Goal: Task Accomplishment & Management: Use online tool/utility

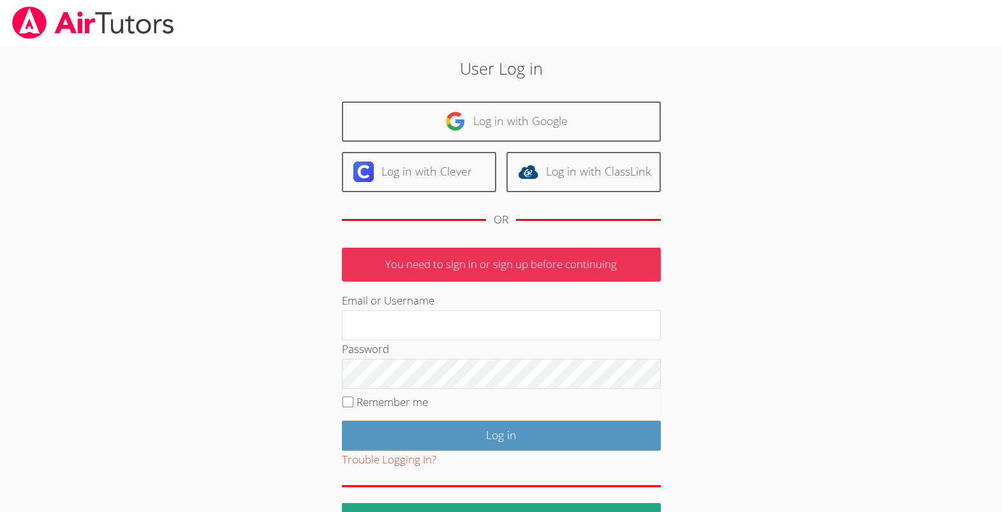
type input "michellebermastutor@gmail.com"
click at [348, 420] on fieldset "Remember me" at bounding box center [501, 405] width 319 height 32
click at [346, 407] on input "Remember me" at bounding box center [348, 401] width 11 height 11
checkbox input "true"
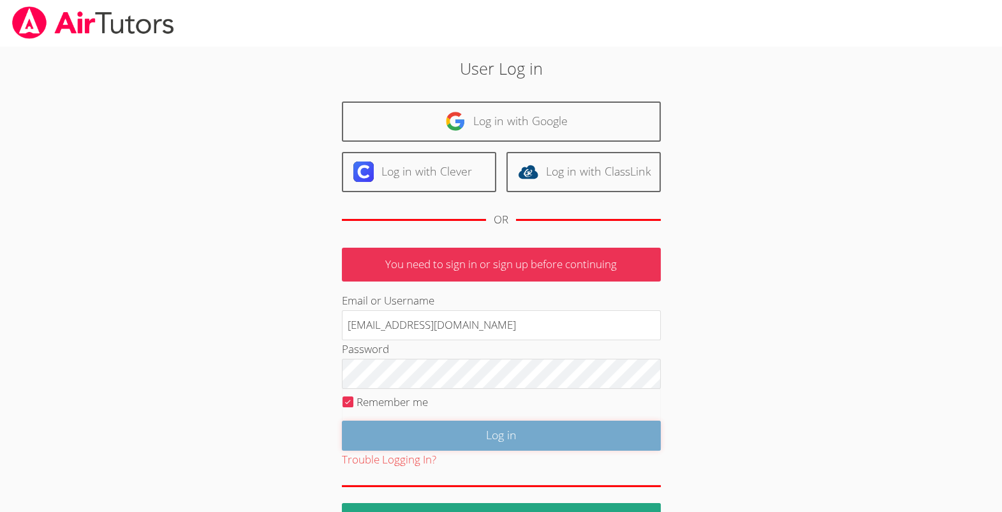
click at [420, 450] on input "Log in" at bounding box center [501, 435] width 319 height 30
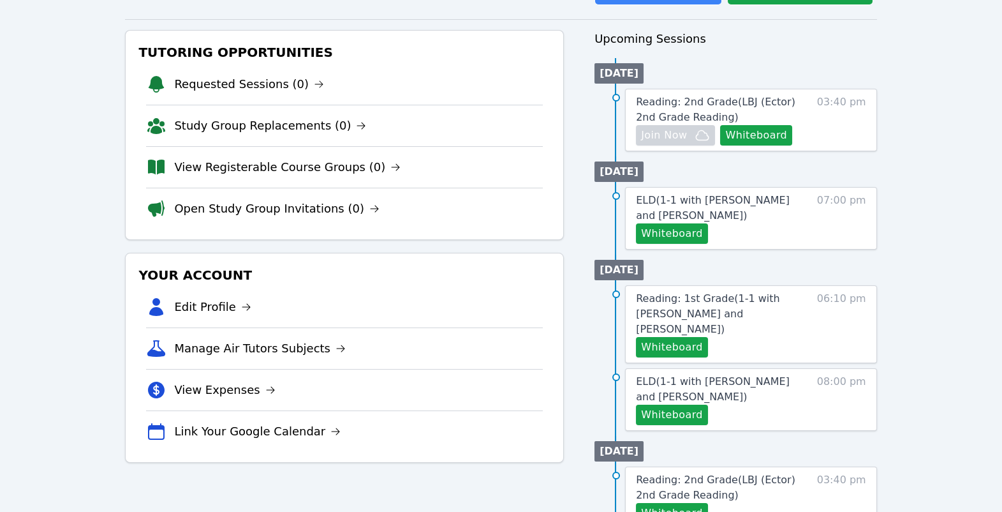
scroll to position [121, 0]
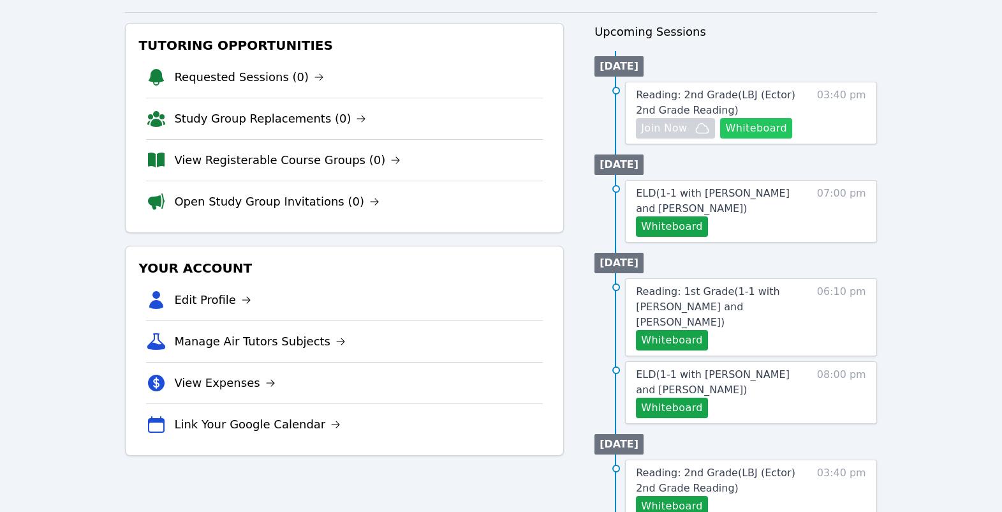
click at [720, 138] on button "Whiteboard" at bounding box center [756, 128] width 72 height 20
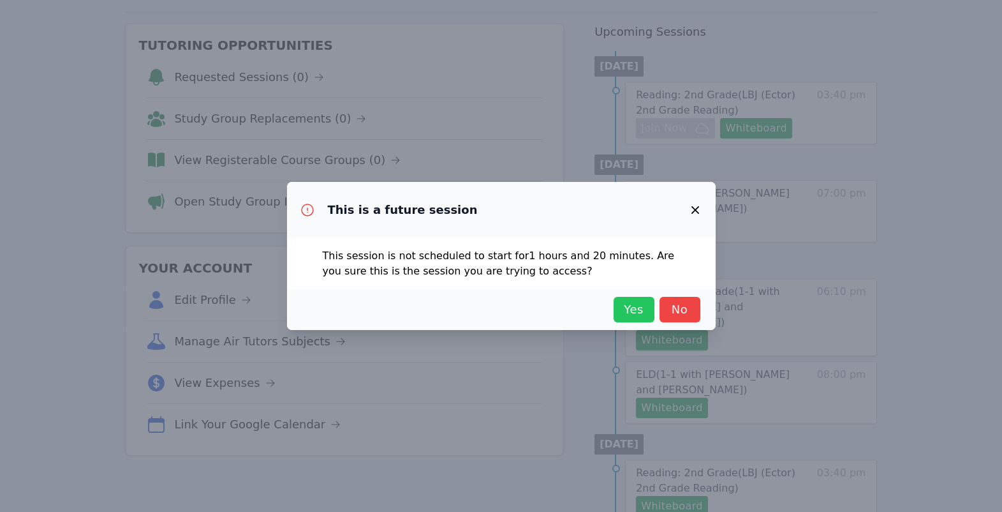
click at [648, 318] on span "Yes" at bounding box center [634, 309] width 28 height 18
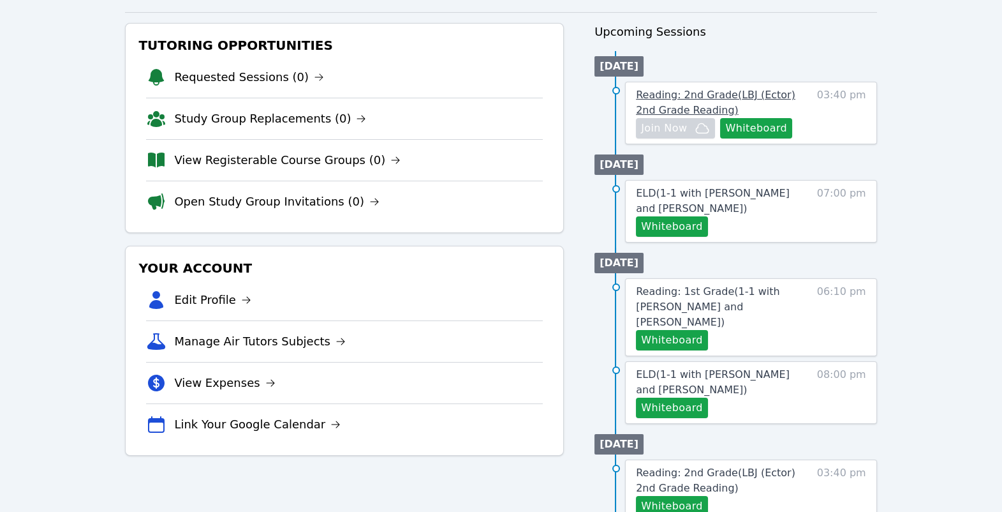
click at [771, 118] on link "Reading: 2nd Grade ( LBJ (Ector) 2nd Grade Reading )" at bounding box center [722, 102] width 172 height 31
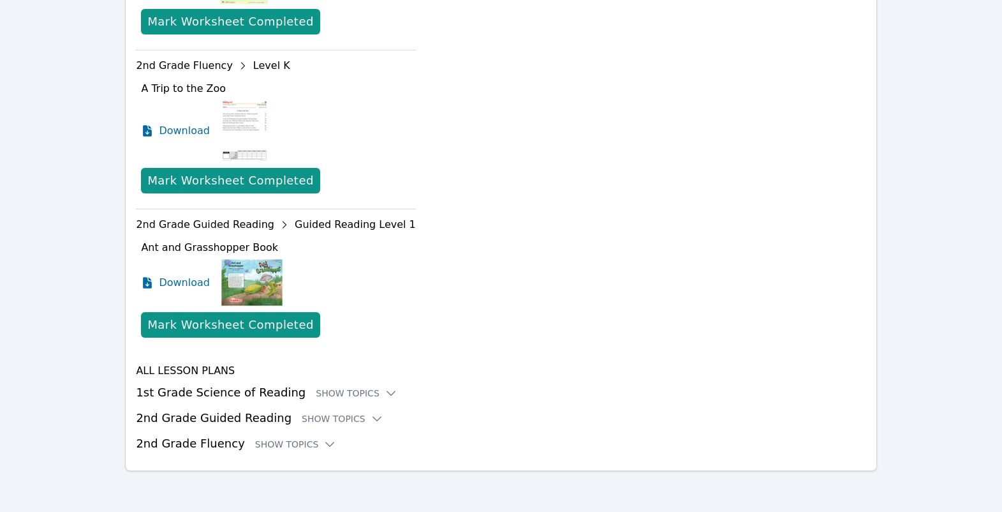
scroll to position [967, 0]
click at [397, 387] on div "Show Topics" at bounding box center [357, 393] width 82 height 13
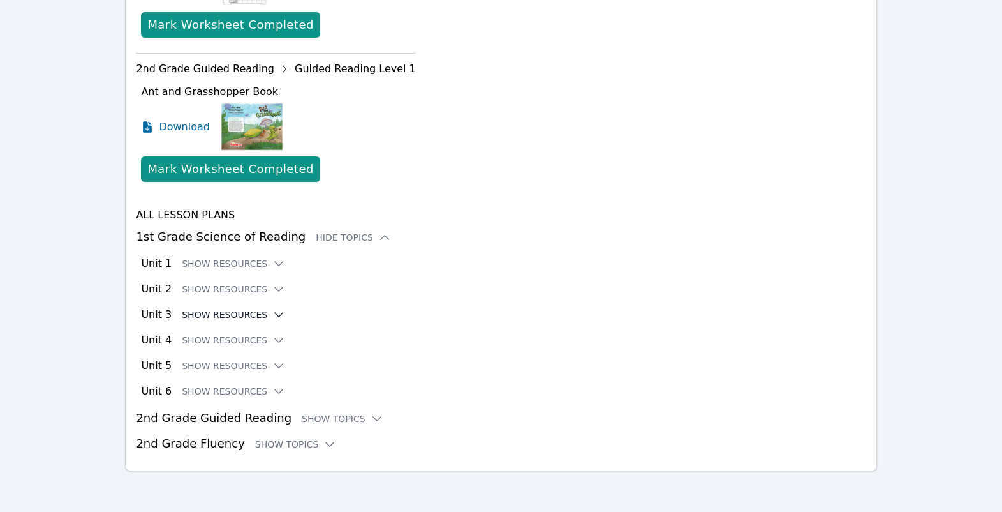
click at [245, 321] on button "Show Resources" at bounding box center [233, 314] width 103 height 13
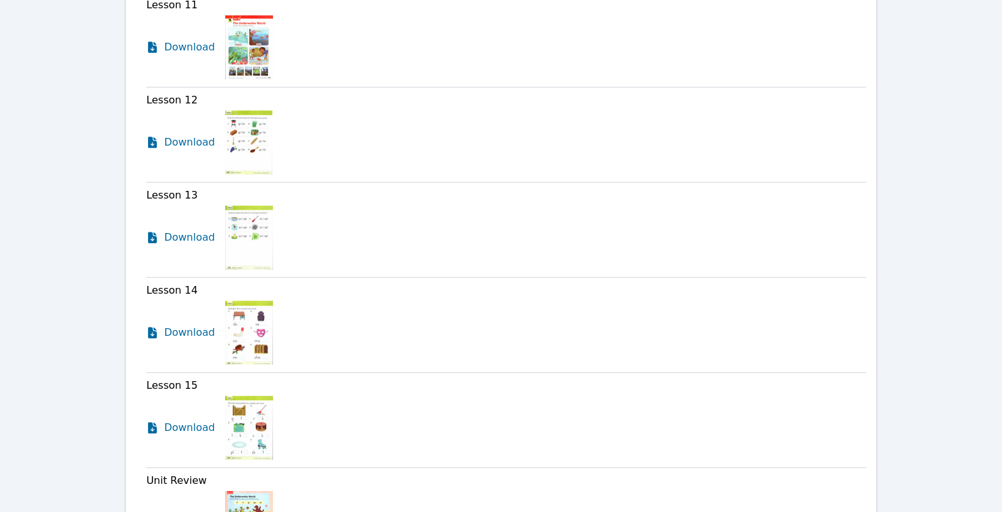
scroll to position [1221, 0]
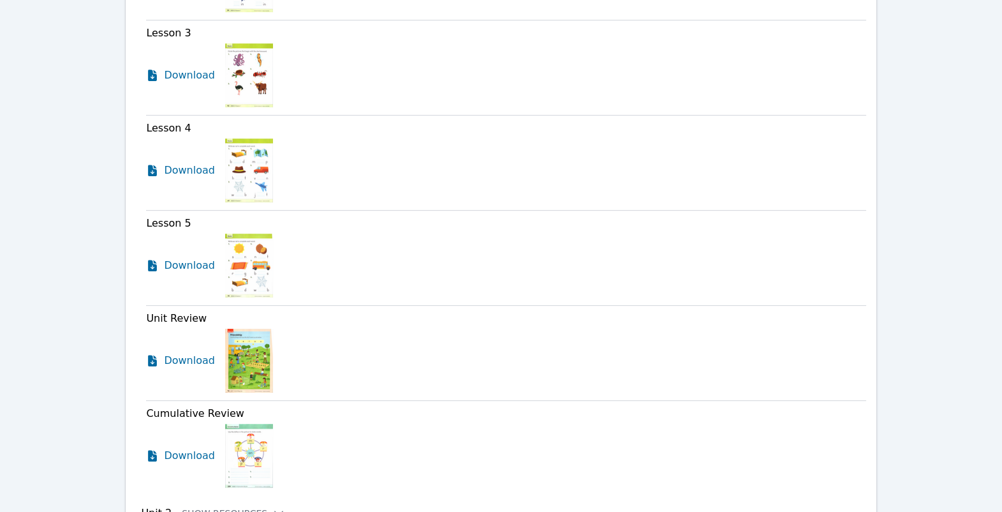
scroll to position [1305, 0]
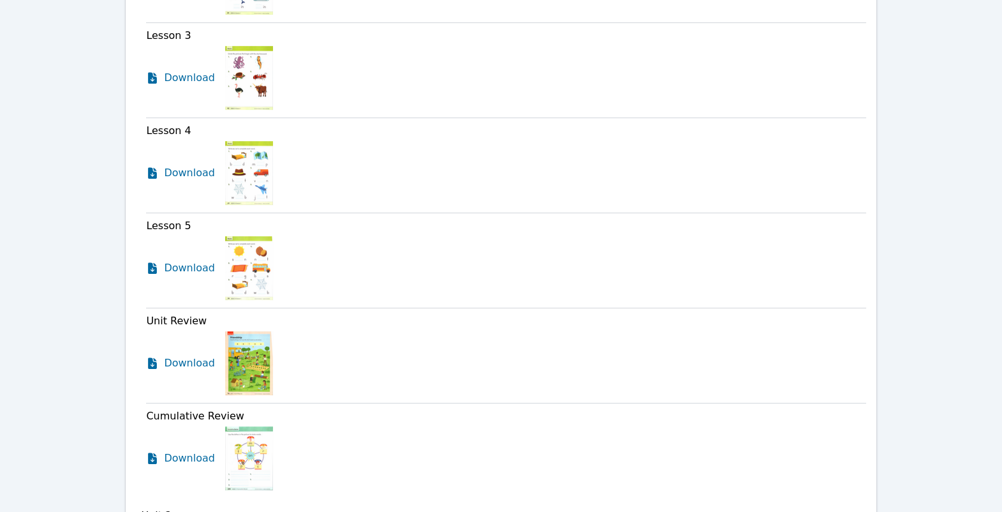
scroll to position [1482, 0]
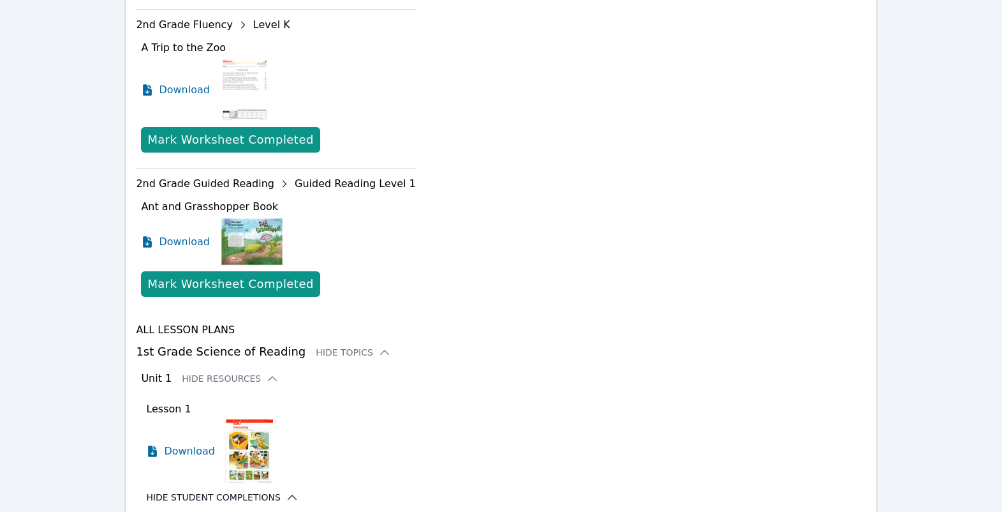
scroll to position [660, 0]
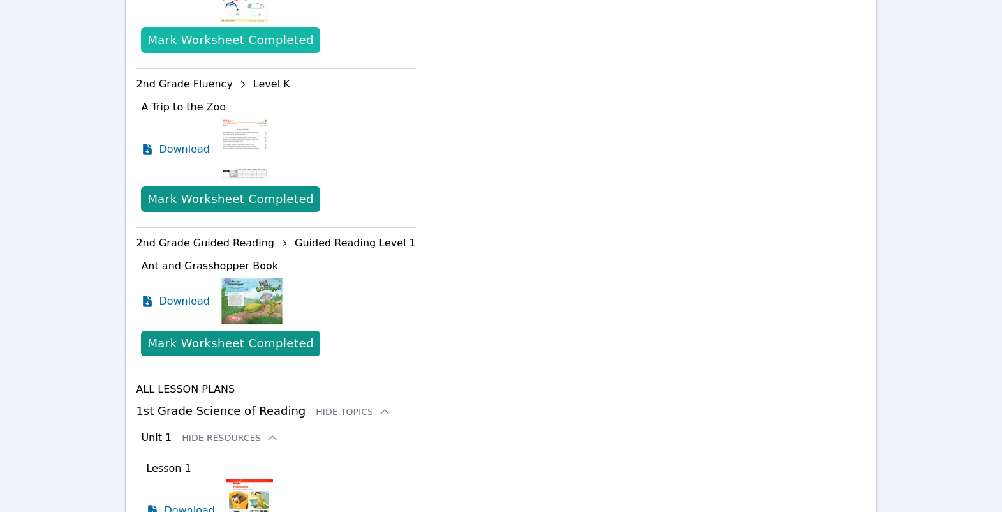
click at [292, 49] on div "Mark Worksheet Completed" at bounding box center [230, 40] width 166 height 18
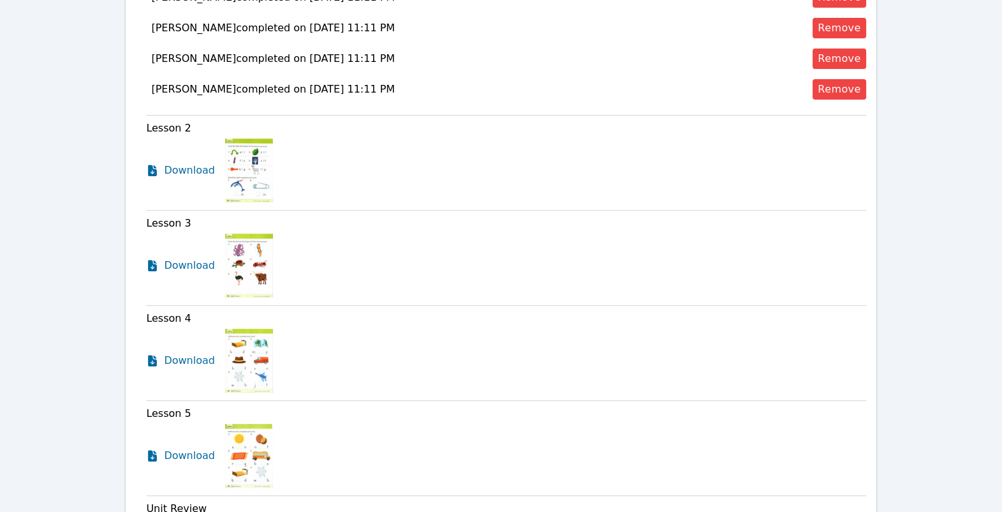
scroll to position [1241, 0]
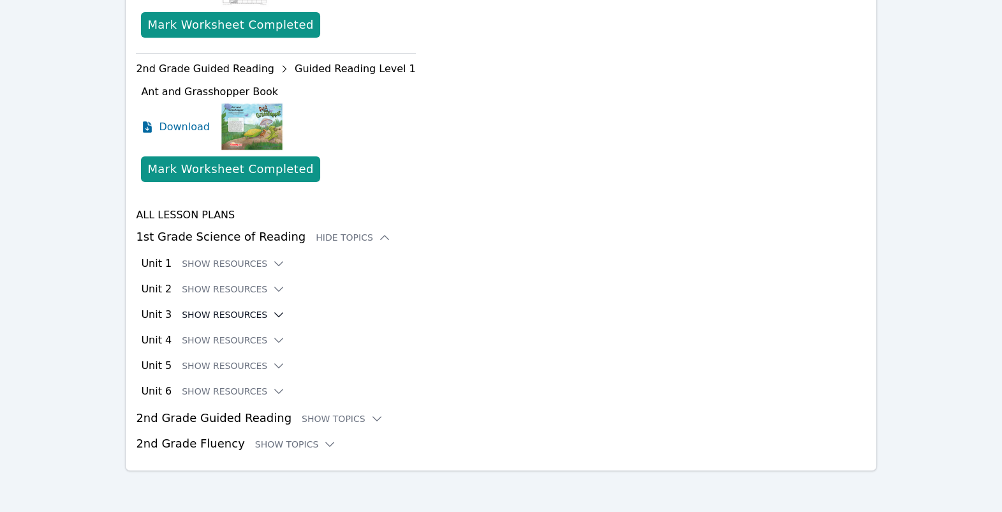
click at [259, 308] on button "Show Resources" at bounding box center [233, 314] width 103 height 13
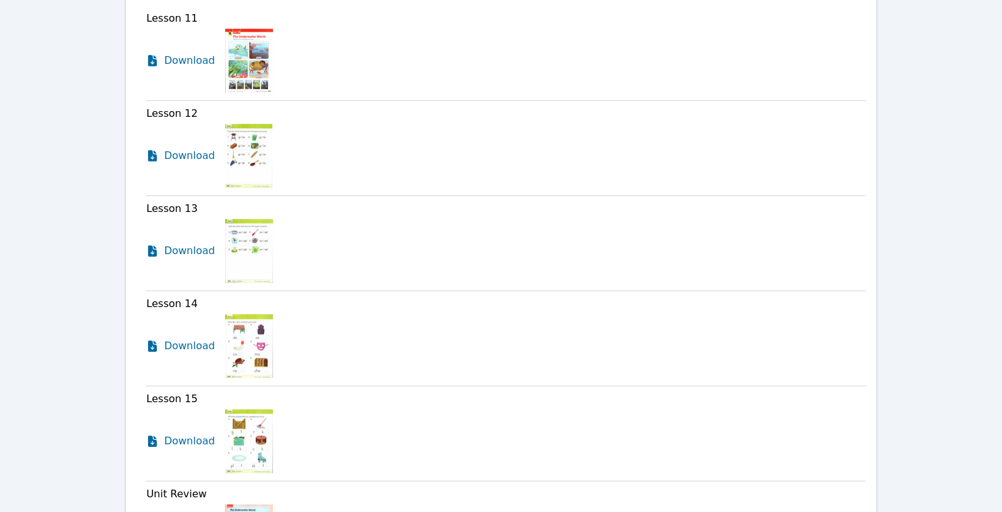
scroll to position [1241, 0]
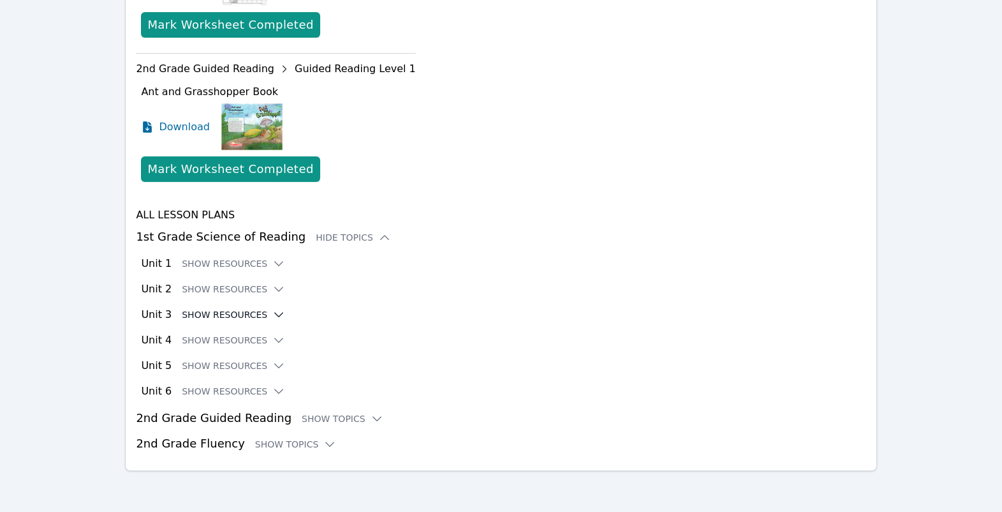
scroll to position [1161, 0]
click at [258, 308] on button "Show Resources" at bounding box center [233, 314] width 103 height 13
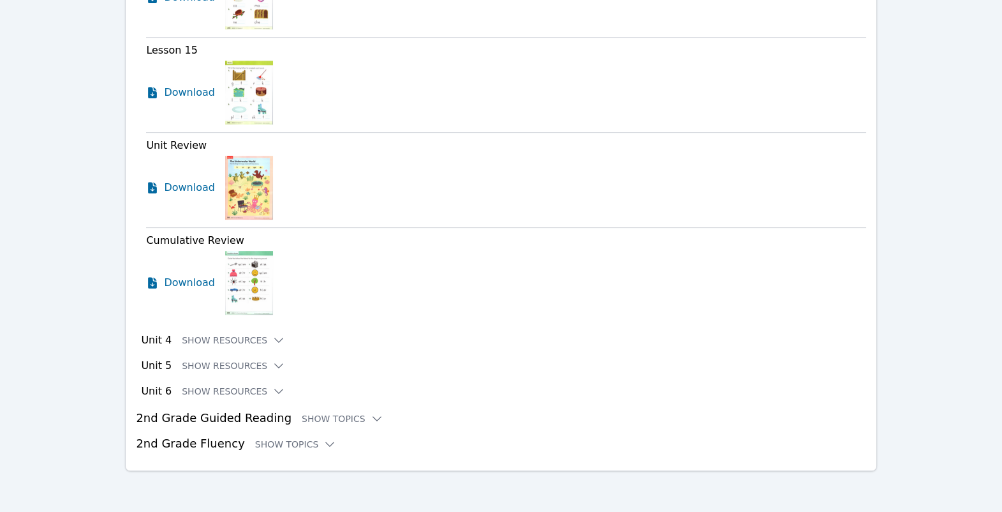
scroll to position [1859, 0]
click at [241, 334] on button "Show Resources" at bounding box center [233, 340] width 103 height 13
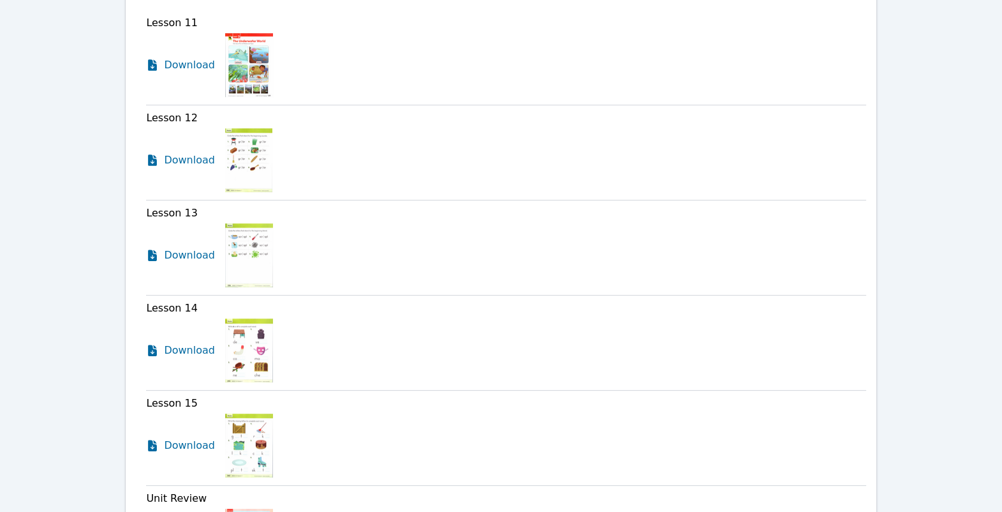
scroll to position [1152, 0]
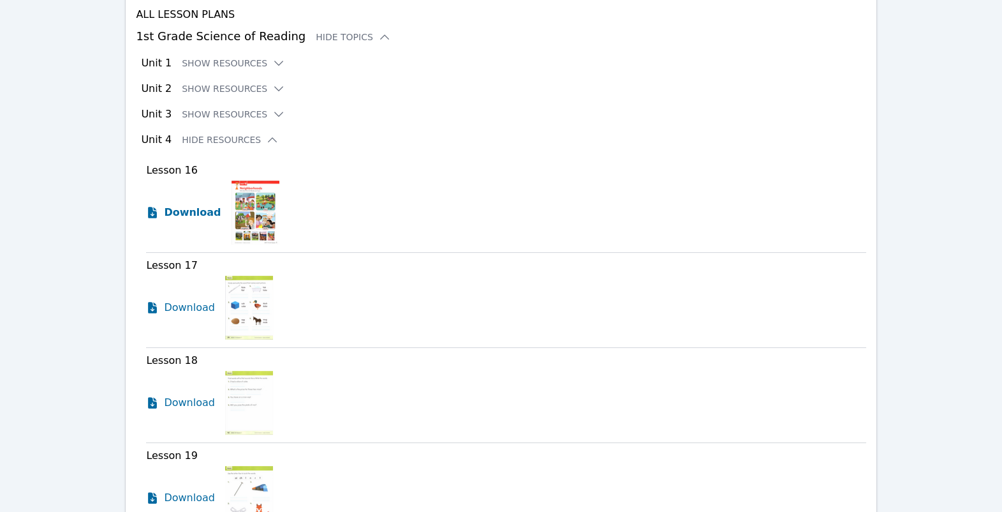
scroll to position [1037, 0]
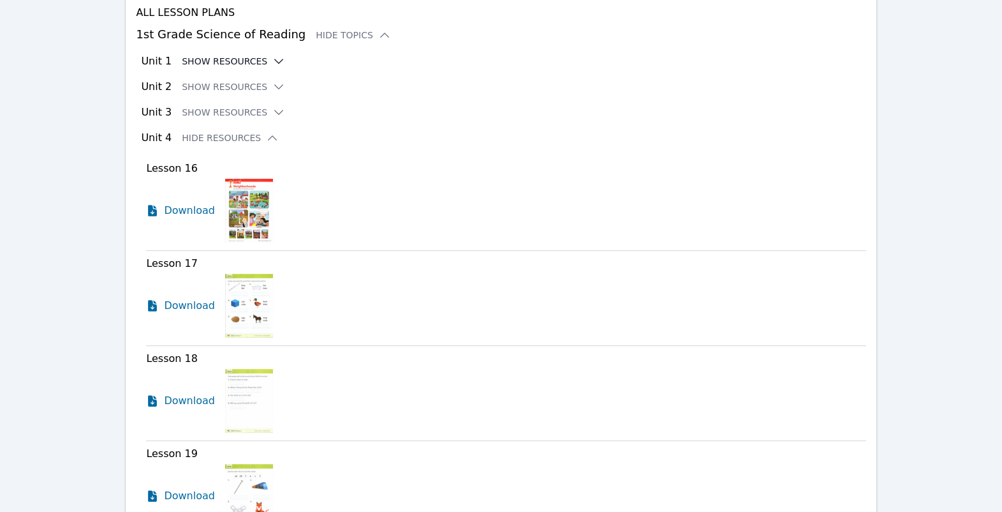
click at [272, 68] on button "Show Resources" at bounding box center [233, 61] width 103 height 13
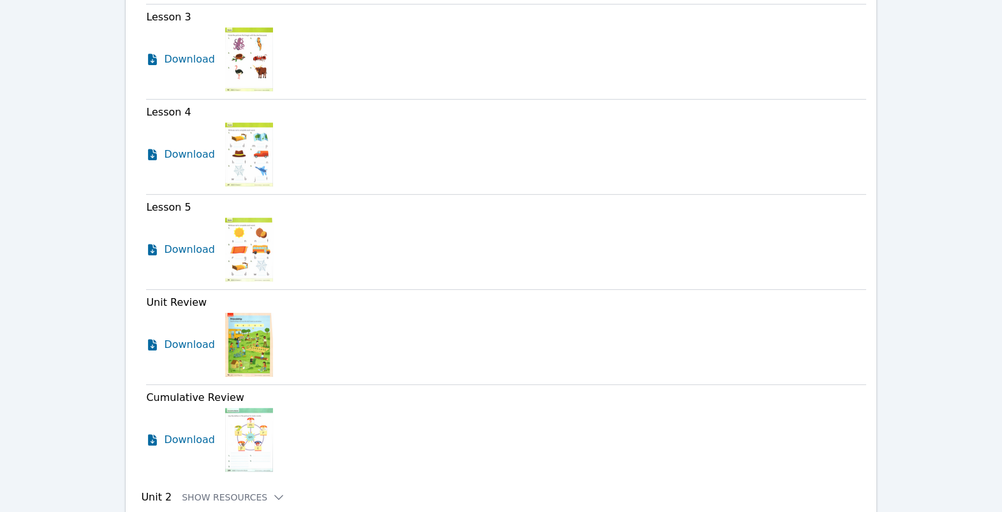
scroll to position [1317, 0]
